Goal: Information Seeking & Learning: Learn about a topic

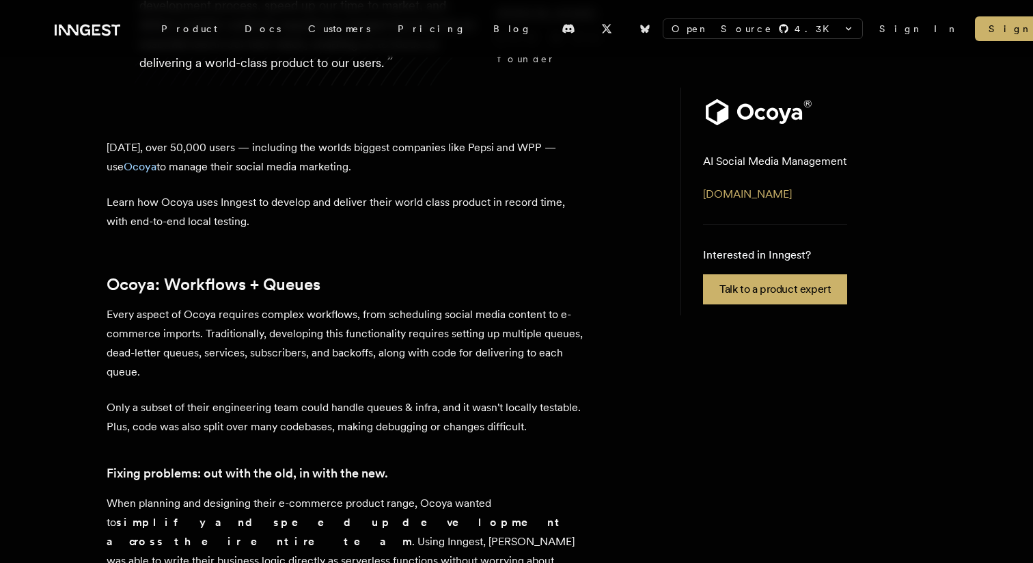
scroll to position [291, 0]
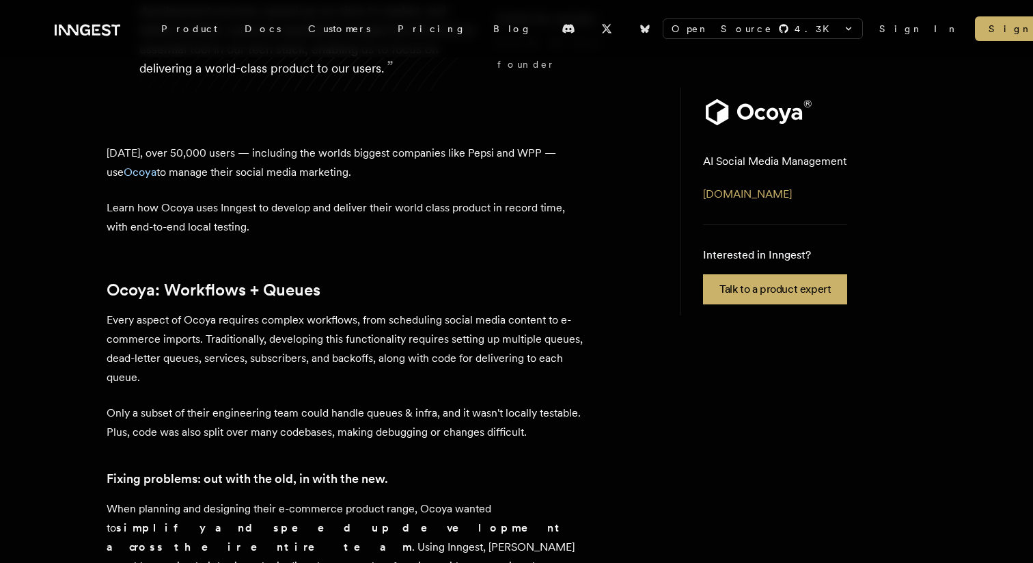
click at [483, 219] on p "Learn how Ocoya uses Inngest to develop and deliver their world class product i…" at bounding box center [346, 217] width 478 height 38
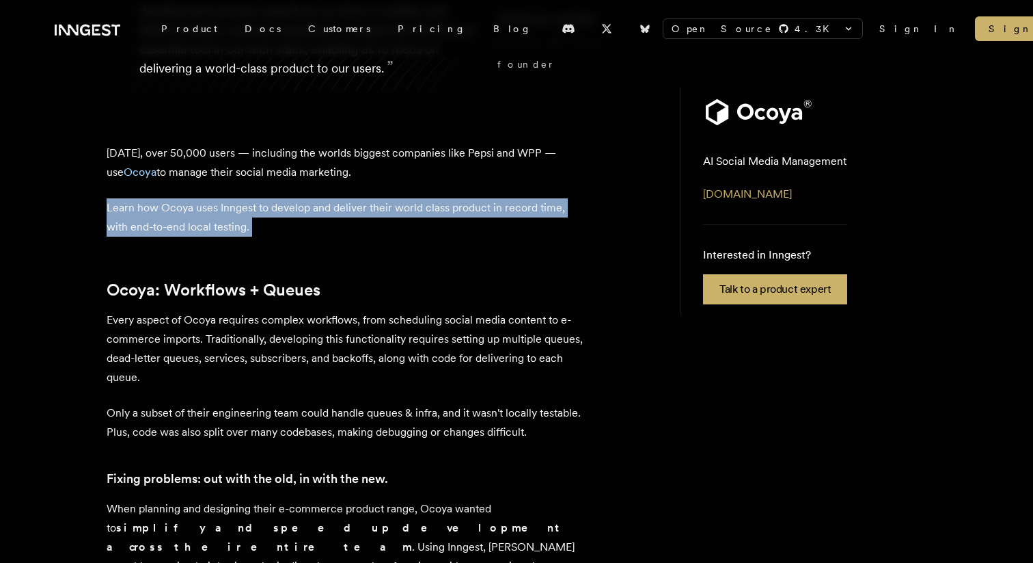
click at [483, 219] on p "Learn how Ocoya uses Inngest to develop and deliver their world class product i…" at bounding box center [346, 217] width 478 height 38
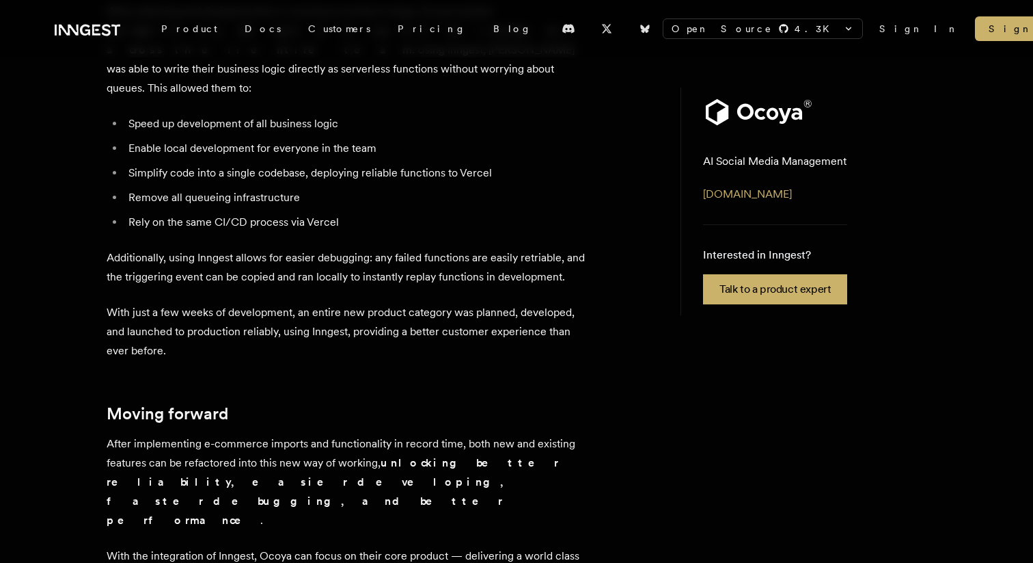
scroll to position [786, 0]
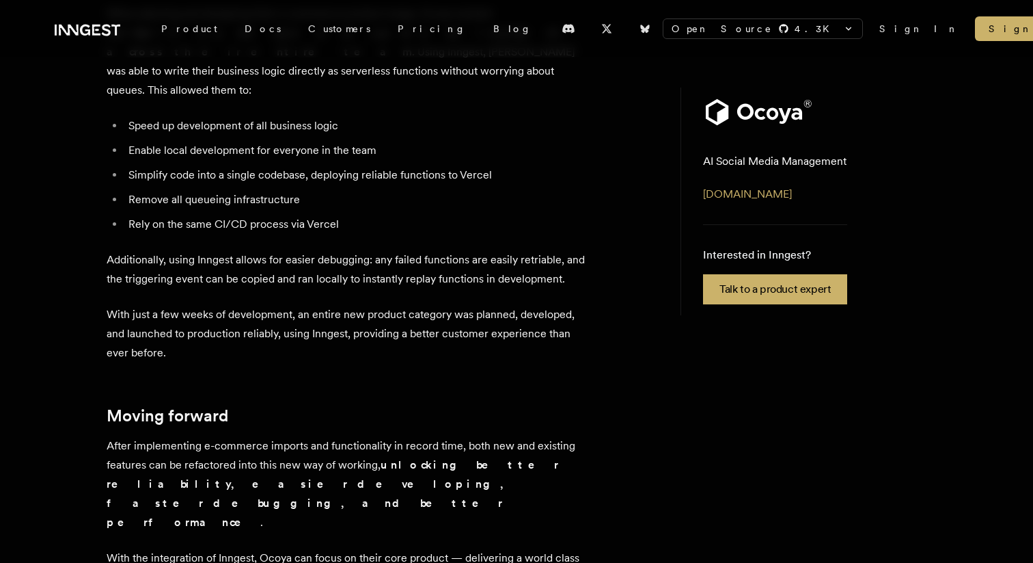
drag, startPoint x: 301, startPoint y: 272, endPoint x: 320, endPoint y: 282, distance: 21.7
click at [320, 282] on p "Additionally, using Inngest allows for easier debugging: any failed functions a…" at bounding box center [346, 269] width 478 height 38
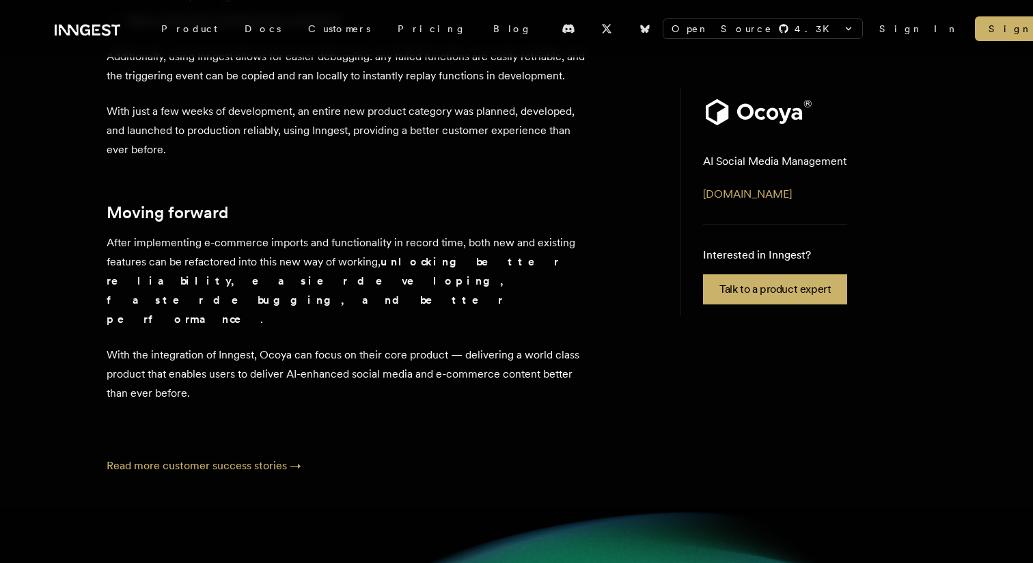
scroll to position [1004, 0]
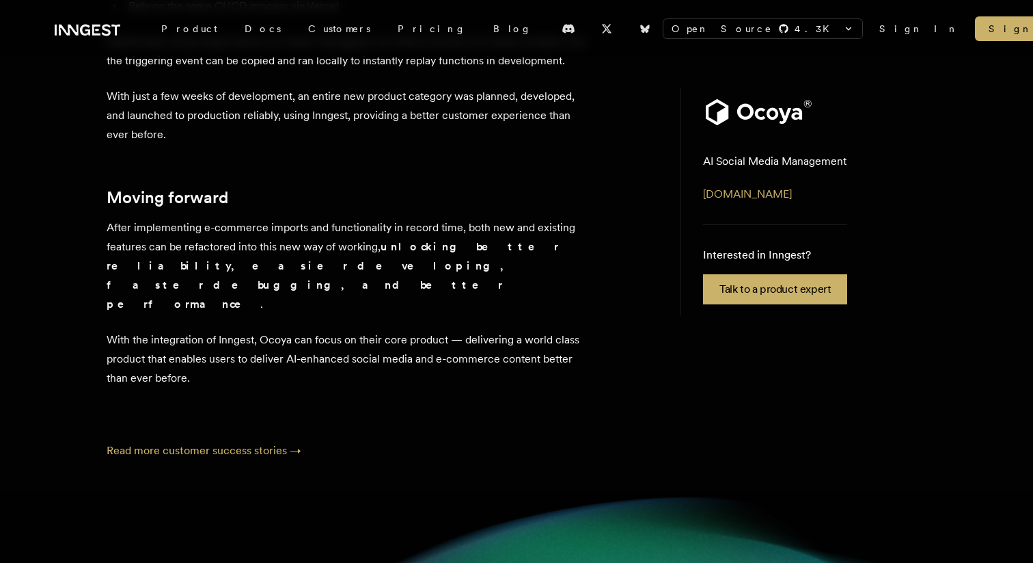
click at [375, 235] on p "After implementing e-commerce imports and functionality in record time, both ne…" at bounding box center [346, 266] width 478 height 96
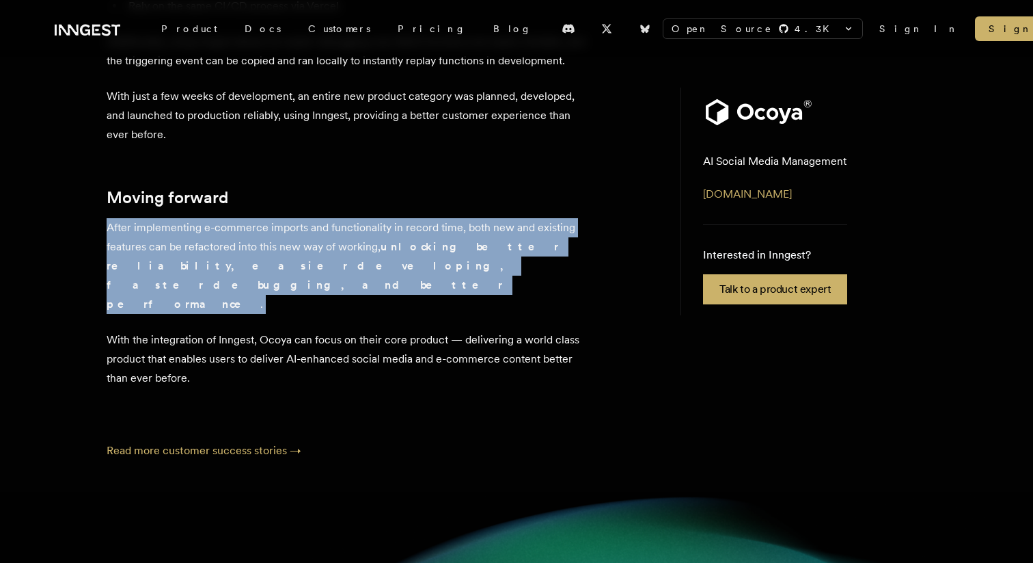
click at [375, 235] on p "After implementing e-commerce imports and functionality in record time, both ne…" at bounding box center [346, 266] width 478 height 96
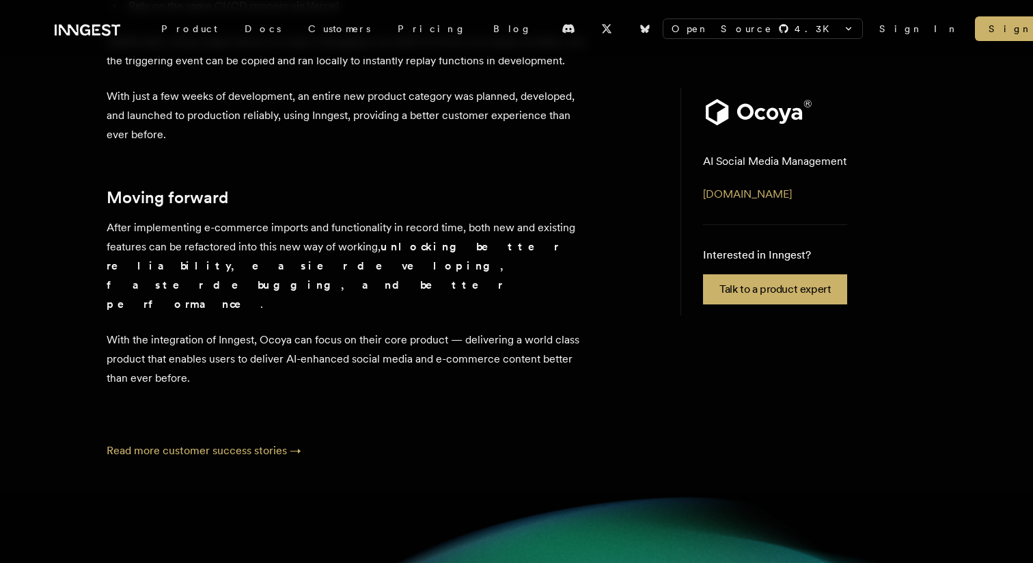
click at [401, 264] on p "After implementing e-commerce imports and functionality in record time, both ne…" at bounding box center [346, 266] width 478 height 96
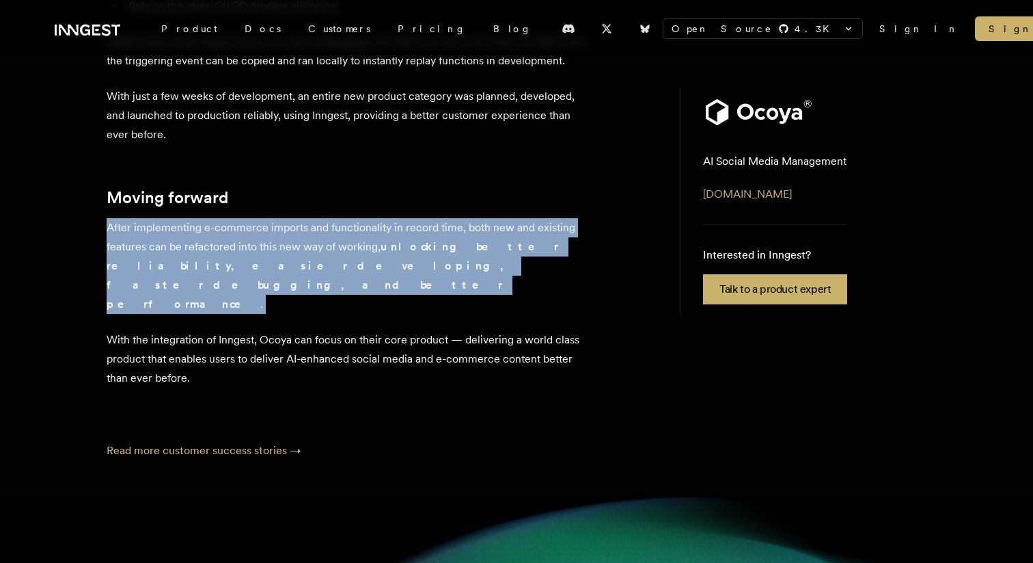
drag, startPoint x: 402, startPoint y: 264, endPoint x: 382, endPoint y: 249, distance: 24.9
click at [382, 249] on p "After implementing e-commerce imports and functionality in record time, both ne…" at bounding box center [346, 266] width 478 height 96
click at [382, 249] on strong "unlocking better reliability, easier developing, faster debugging, and better p…" at bounding box center [333, 275] width 452 height 70
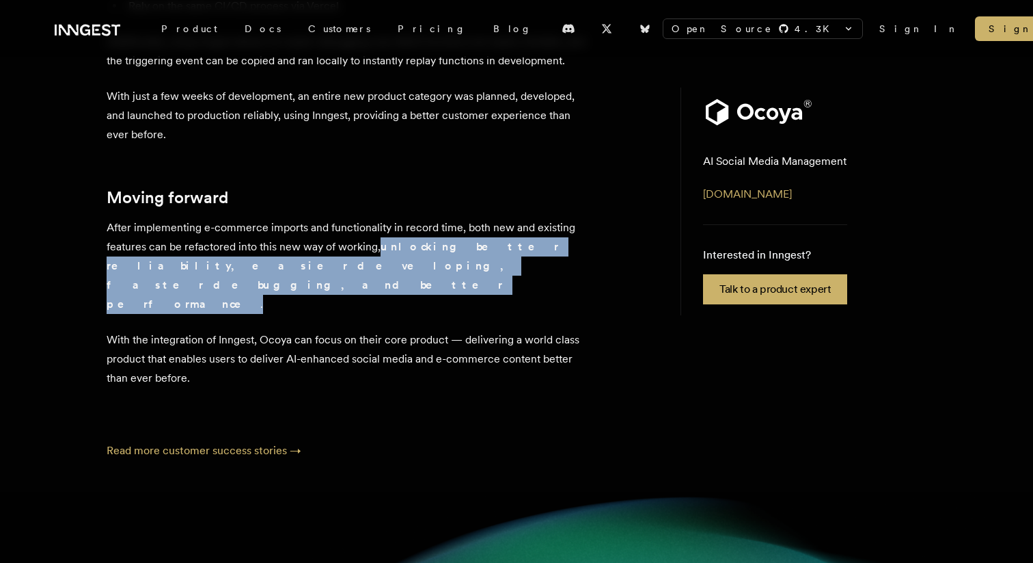
drag, startPoint x: 391, startPoint y: 275, endPoint x: 379, endPoint y: 252, distance: 26.0
click at [379, 252] on p "After implementing e-commerce imports and functionality in record time, both ne…" at bounding box center [346, 266] width 478 height 96
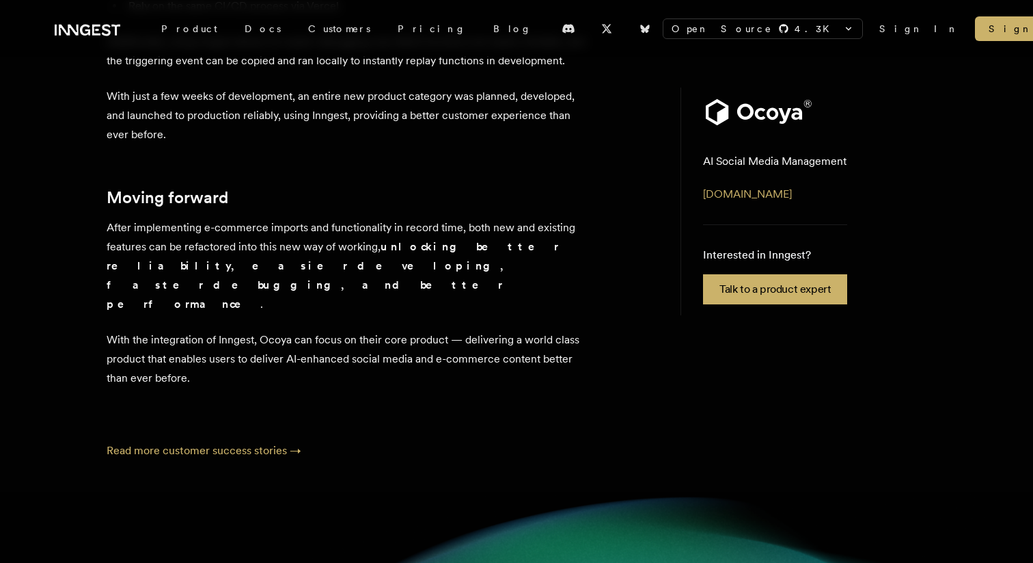
click at [399, 256] on p "After implementing e-commerce imports and functionality in record time, both ne…" at bounding box center [346, 266] width 478 height 96
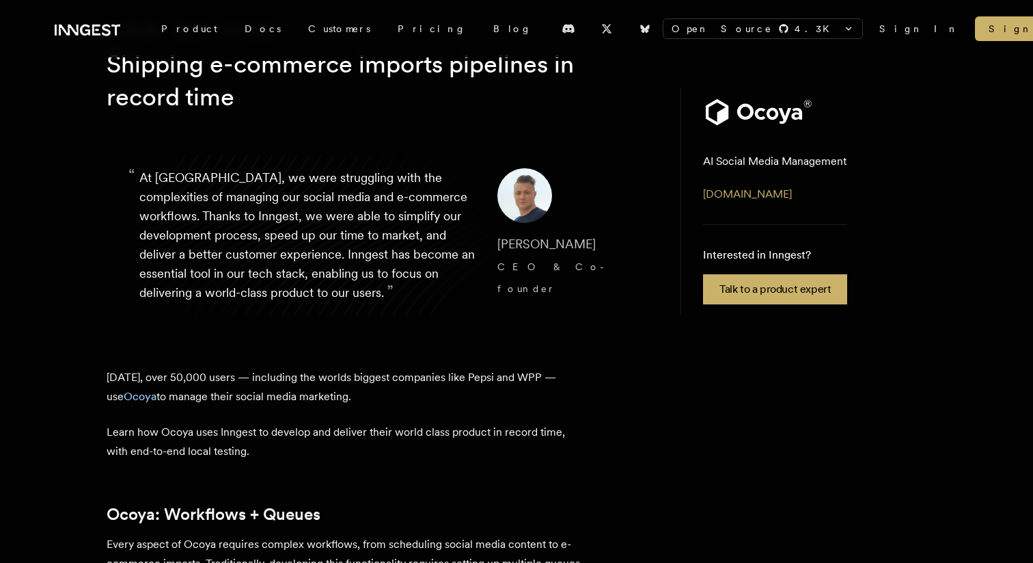
scroll to position [0, 0]
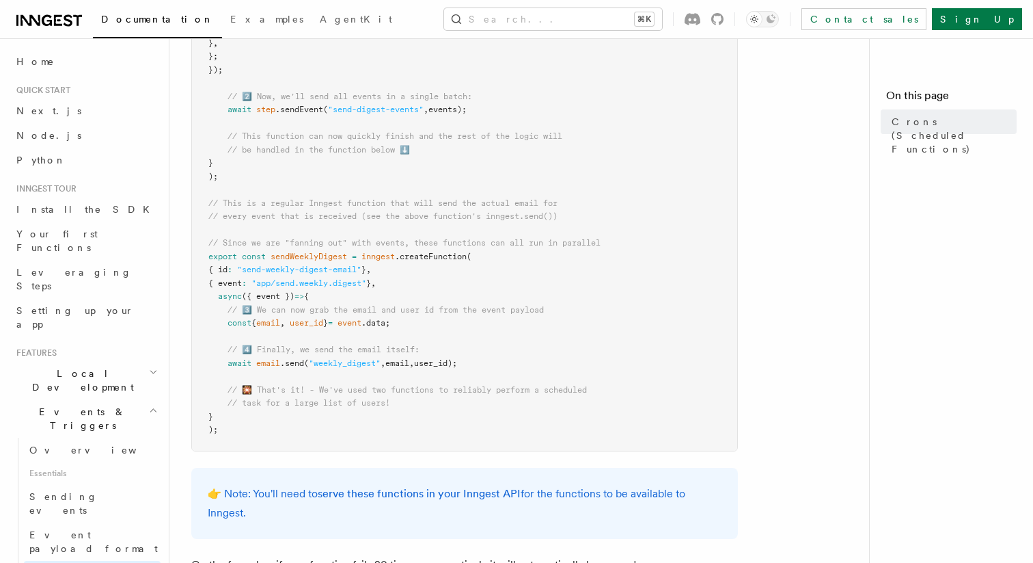
scroll to position [814, 0]
